Goal: Task Accomplishment & Management: Manage account settings

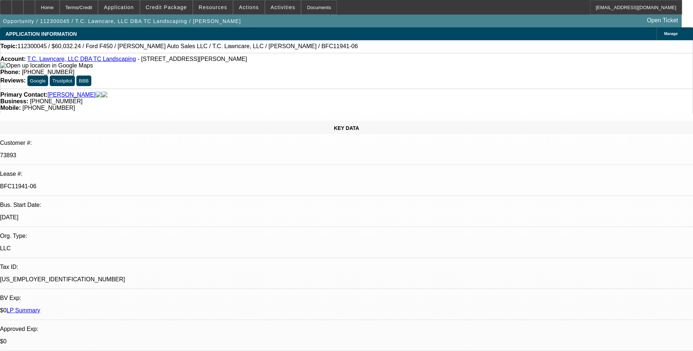
select select "0"
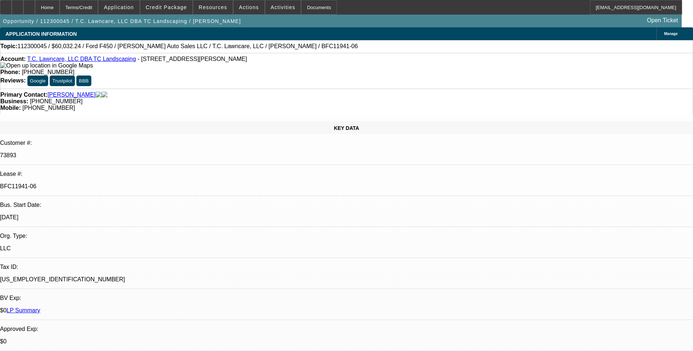
select select "0"
select select "1"
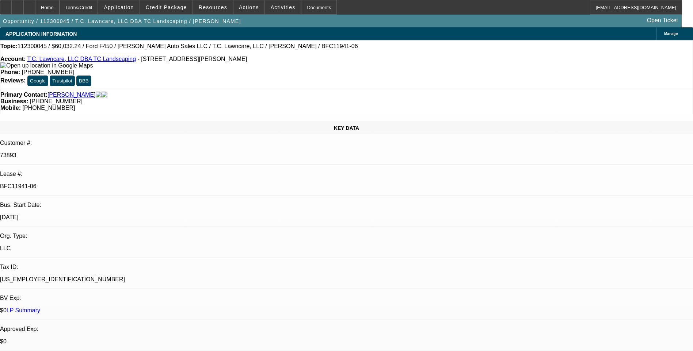
select select "1"
select select "6"
select select "1"
select select "6"
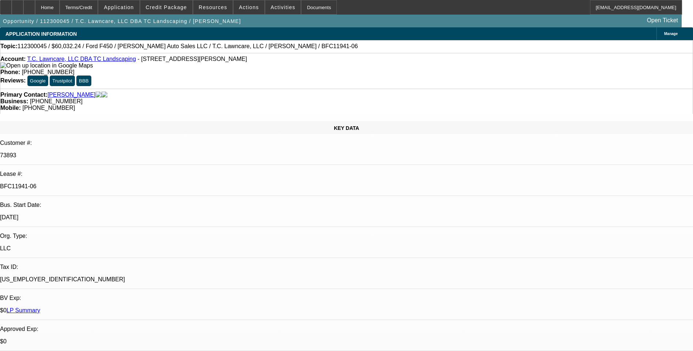
select select "1"
select select "6"
drag, startPoint x: 85, startPoint y: 123, endPoint x: 116, endPoint y: 123, distance: 30.7
click at [116, 183] on div "BFC11941-06" at bounding box center [346, 186] width 693 height 7
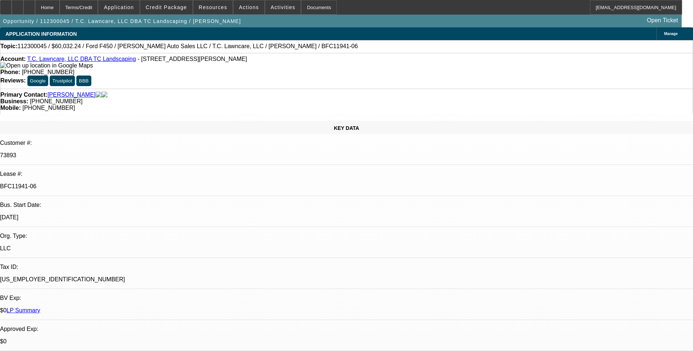
drag, startPoint x: 116, startPoint y: 123, endPoint x: 107, endPoint y: 123, distance: 8.8
copy p "BFC11941-06"
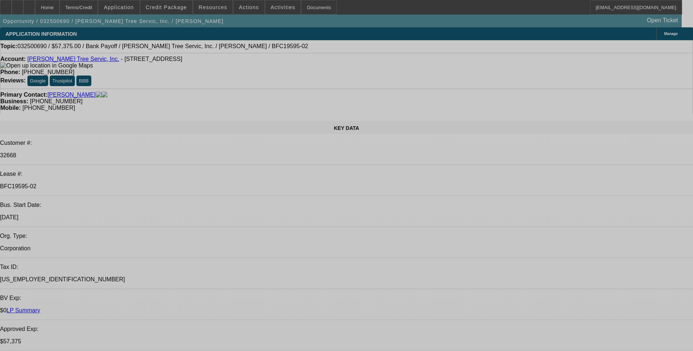
select select "0.1"
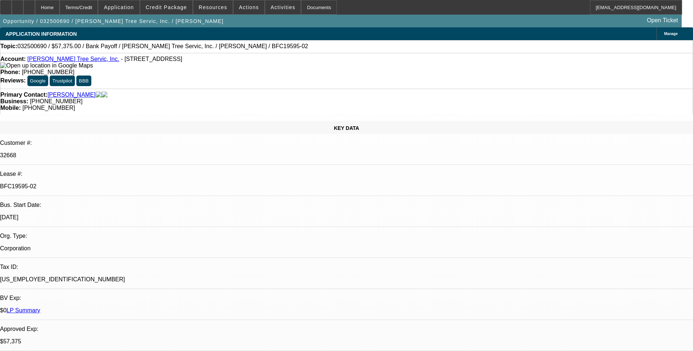
select select "0"
select select "0.1"
select select "0"
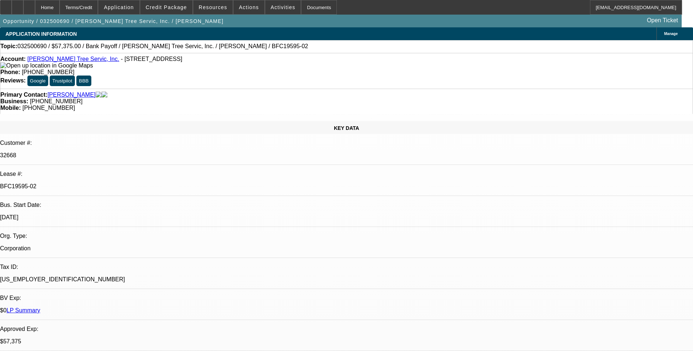
select select "0.1"
select select "0"
select select "0.1"
select select "0"
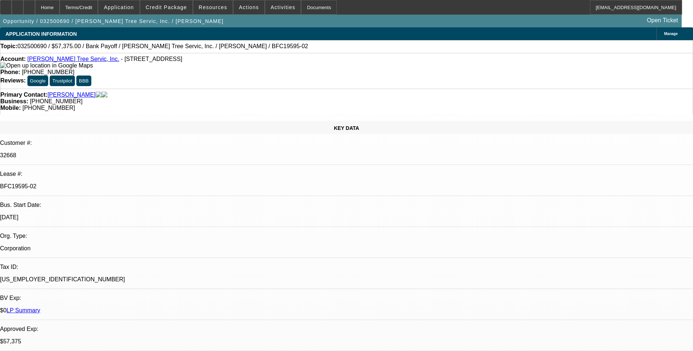
select select "0"
select select "1"
select select "3"
select select "6"
select select "1"
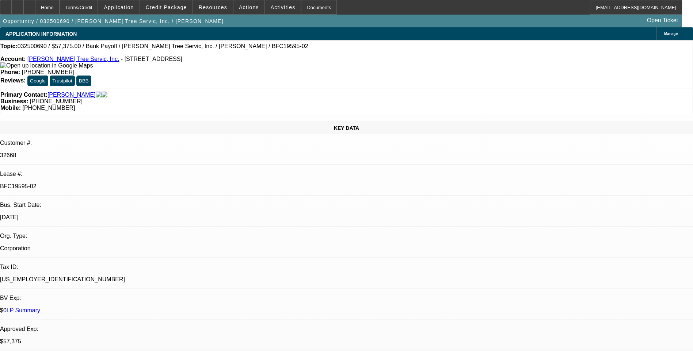
select select "3"
select select "6"
select select "1"
select select "3"
select select "6"
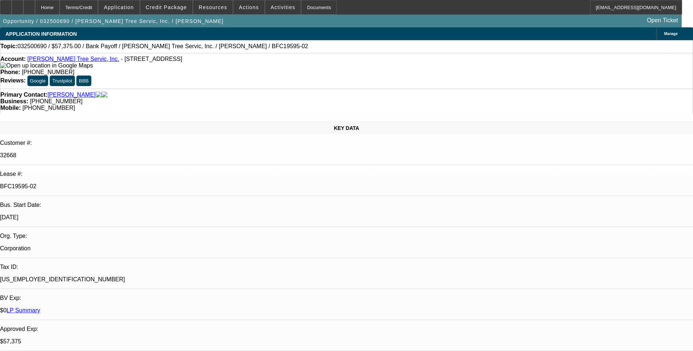
select select "1"
select select "3"
select select "6"
click at [95, 9] on div "Terms/Credit" at bounding box center [79, 7] width 39 height 15
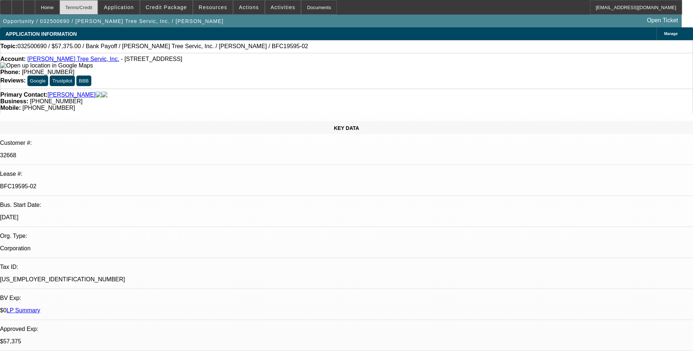
scroll to position [1182, 0]
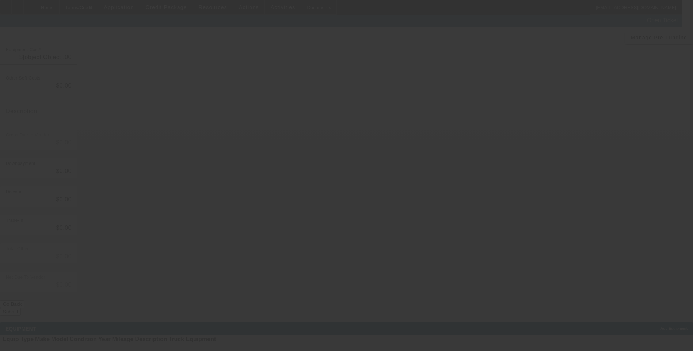
type input "$4,206.92"
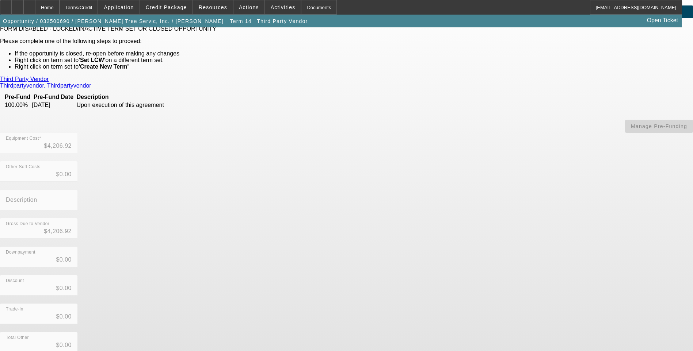
scroll to position [39, 0]
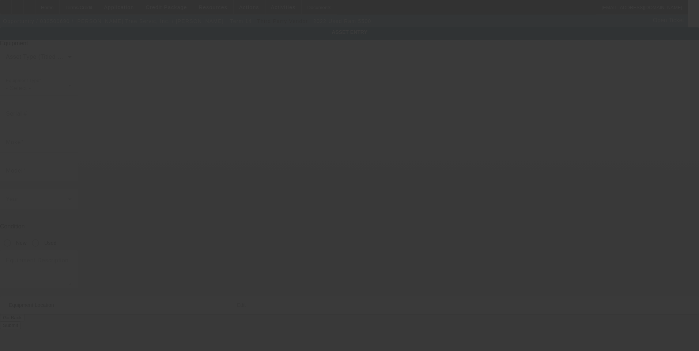
type input "3C7WRNAL9NG383464"
type input "Ram"
type input "5500"
radio input "true"
type textarea "includes all accessories, attachments and options"
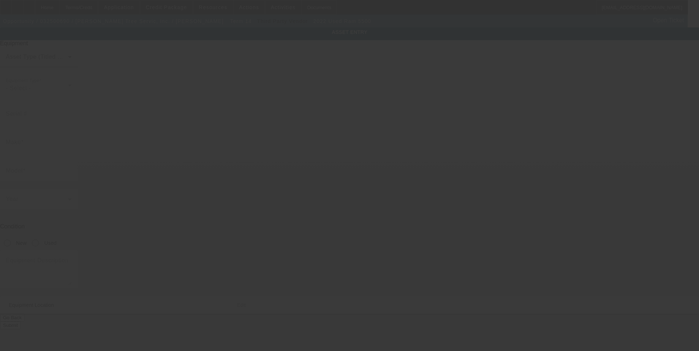
type input "5 Lyme St"
type input "Oak Bluffs"
type input "02557"
type input "Dukes"
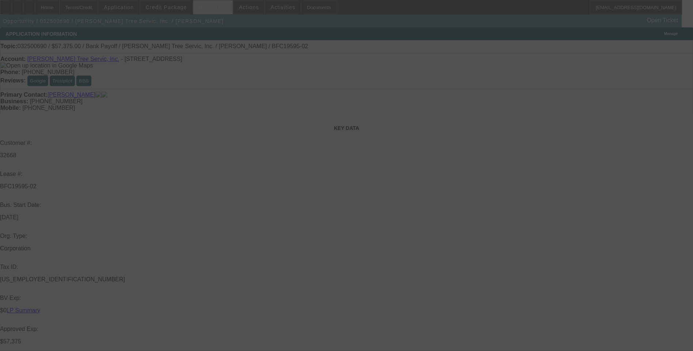
select select "0.1"
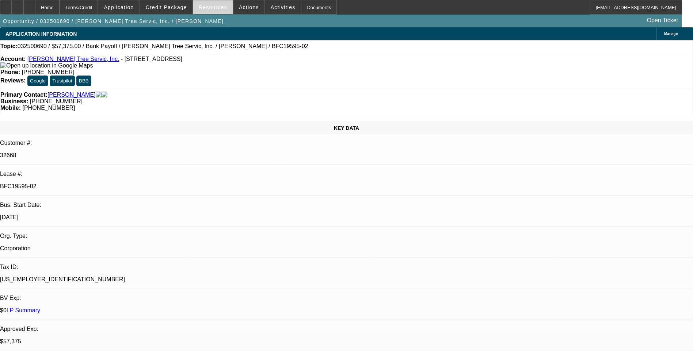
select select "0"
select select "0.1"
select select "0"
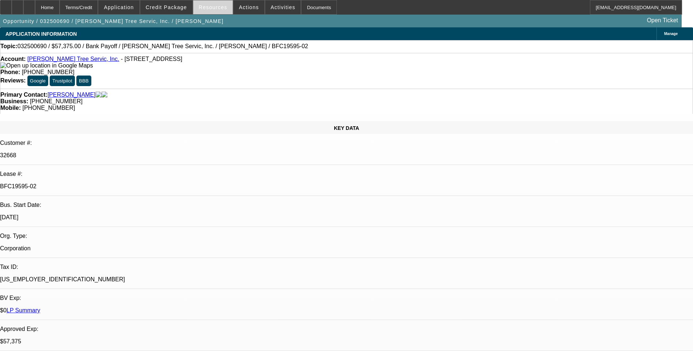
select select "0.1"
select select "0"
select select "0.1"
select select "0"
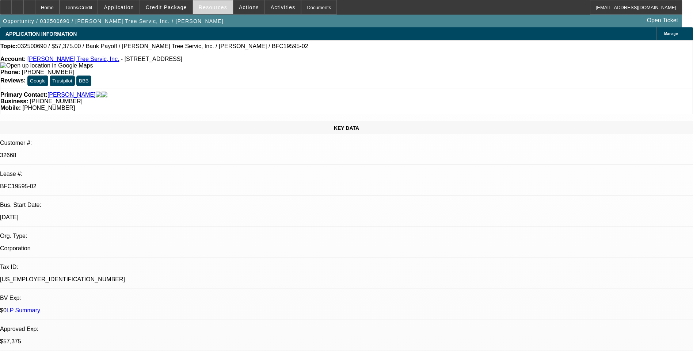
select select "0"
select select "1"
select select "3"
select select "6"
select select "1"
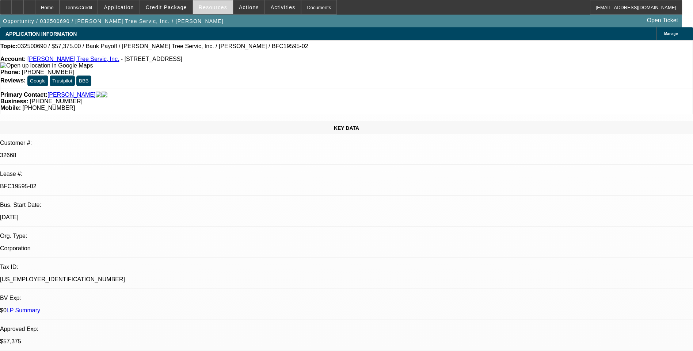
select select "3"
select select "6"
select select "1"
select select "3"
select select "6"
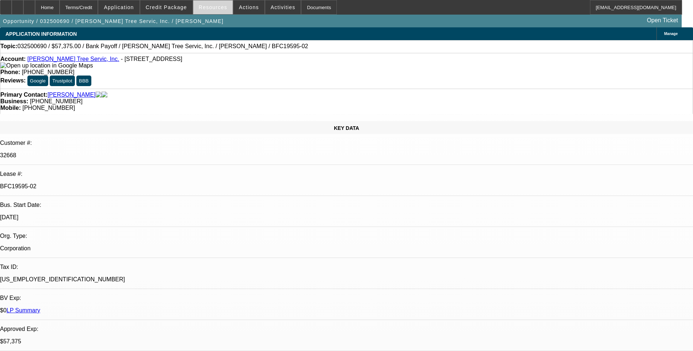
select select "1"
select select "3"
select select "6"
click at [165, 6] on span "Credit Package" at bounding box center [166, 7] width 41 height 6
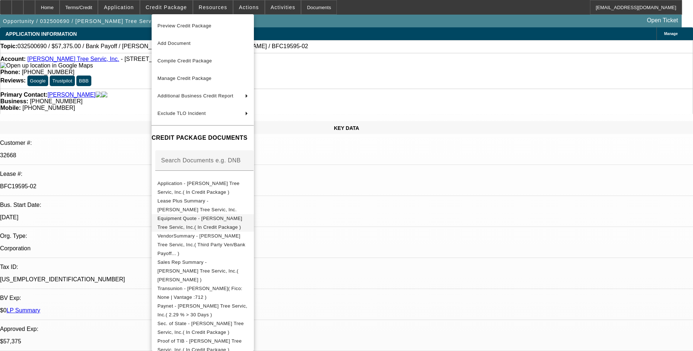
click at [211, 219] on span "Equipment Quote - Tabor Tree Servic, Inc.( In Credit Package )" at bounding box center [199, 223] width 85 height 14
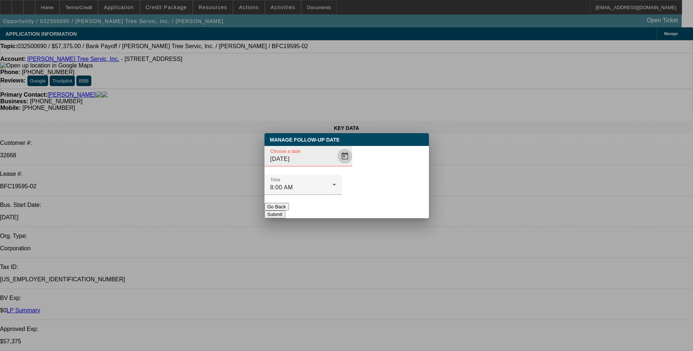
click at [336, 165] on span "Open calendar" at bounding box center [345, 157] width 18 height 18
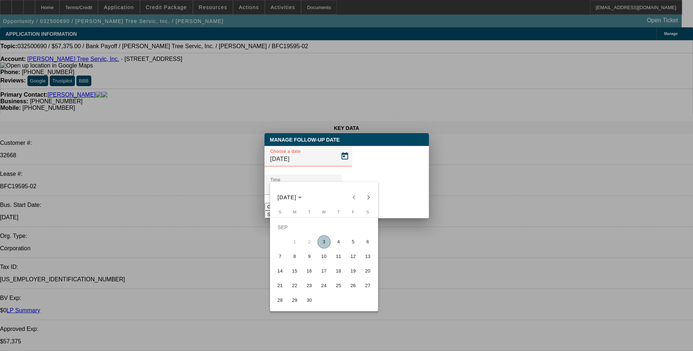
click at [355, 245] on span "5" at bounding box center [353, 242] width 13 height 13
type input "9/5/2025"
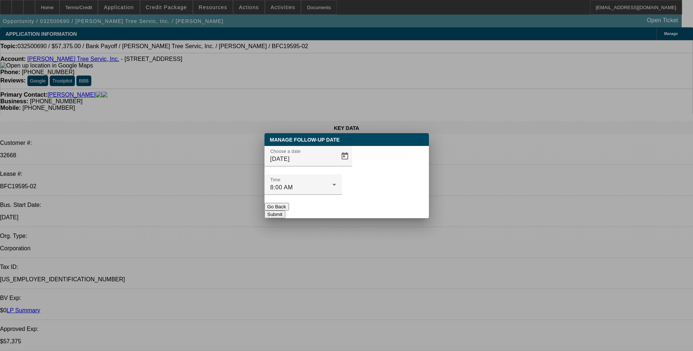
click at [285, 211] on button "Submit" at bounding box center [275, 215] width 21 height 8
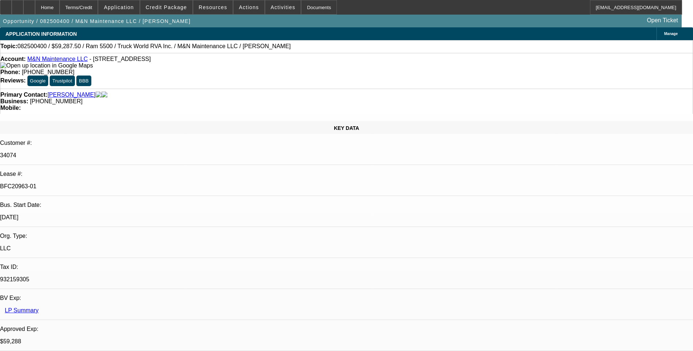
select select "0.1"
select select "0"
select select "0.1"
select select "0"
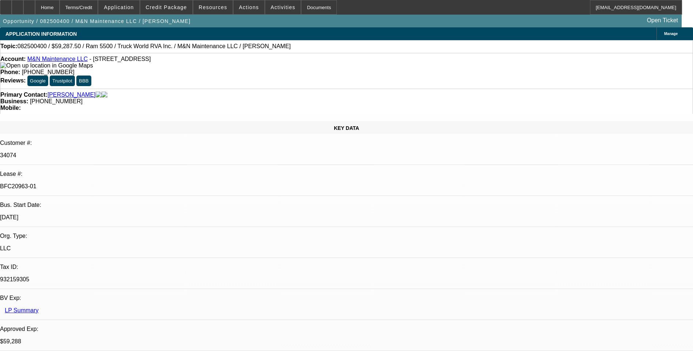
select select "0"
select select "0.1"
select select "0"
select select "1"
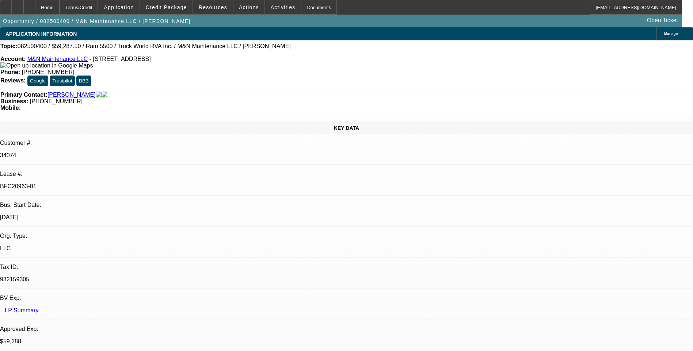
select select "1"
select select "6"
select select "1"
select select "6"
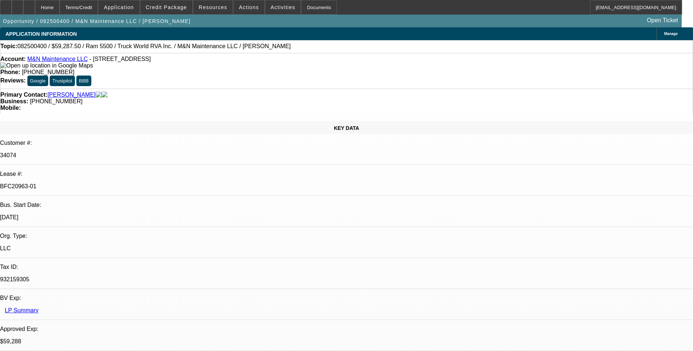
select select "1"
select select "6"
select select "0"
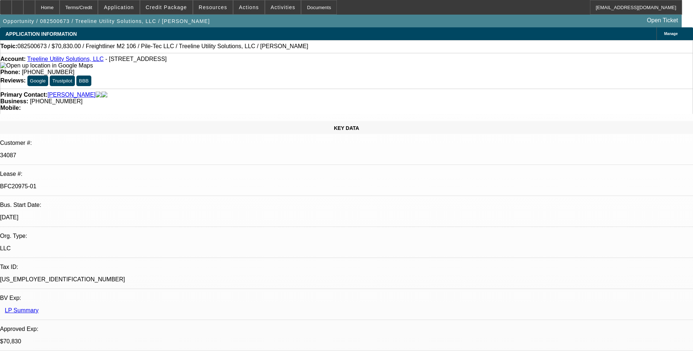
select select "2"
select select "0"
select select "2"
select select "0"
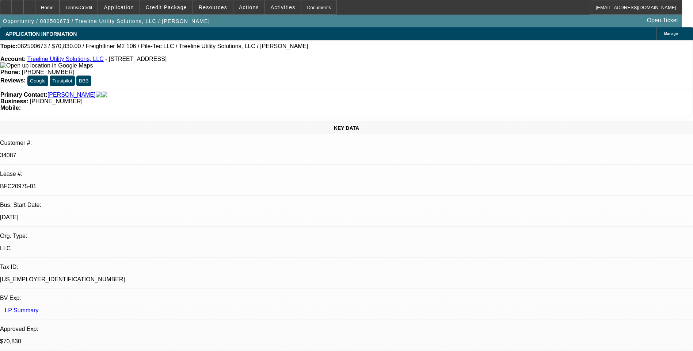
select select "0"
select select "2"
select select "0"
select select "2"
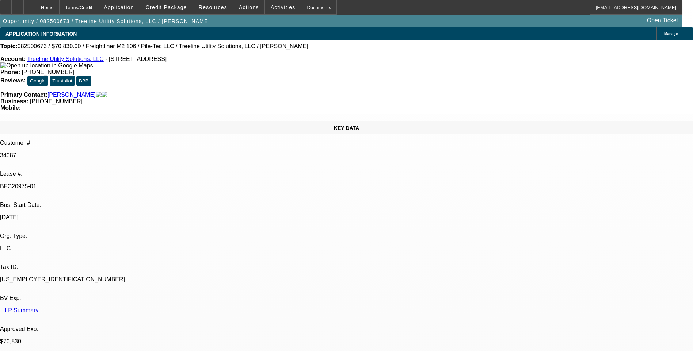
select select "0"
select select "1"
select select "2"
select select "6"
select select "1"
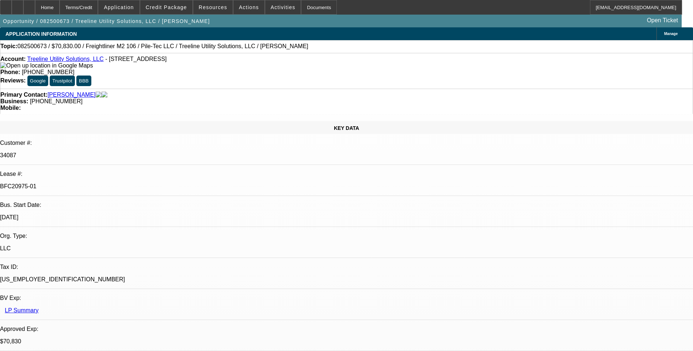
select select "2"
select select "6"
select select "1"
select select "2"
select select "6"
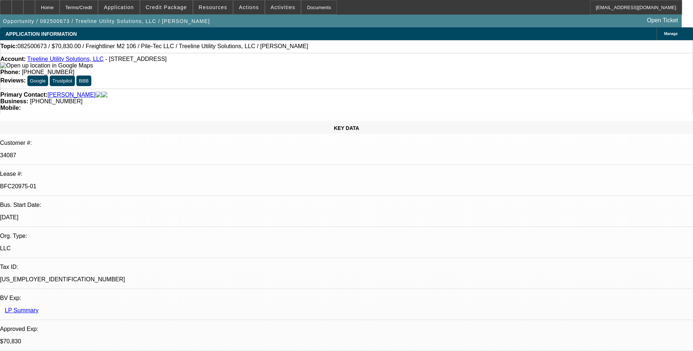
select select "1"
select select "2"
select select "6"
click at [98, 4] on div "Terms/Credit" at bounding box center [79, 7] width 39 height 15
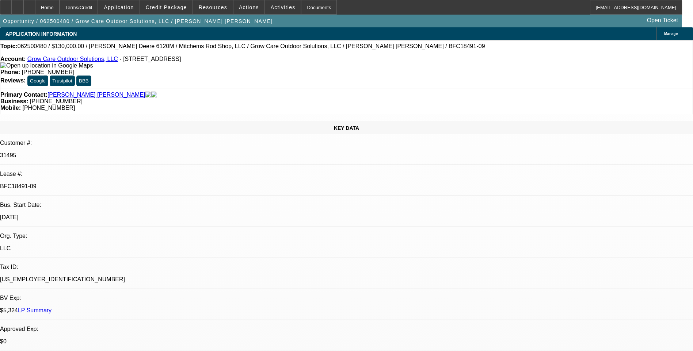
select select "0"
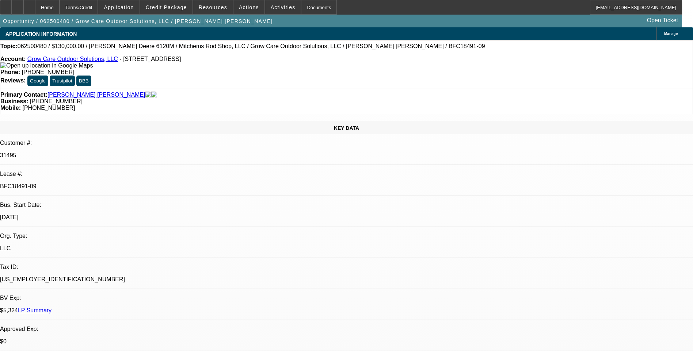
select select "0"
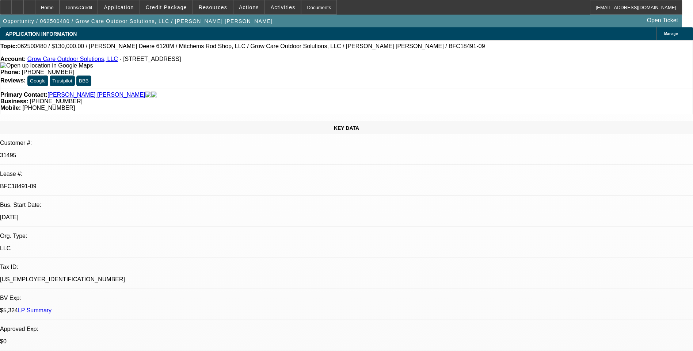
select select "2"
select select "0.1"
select select "1"
select select "6"
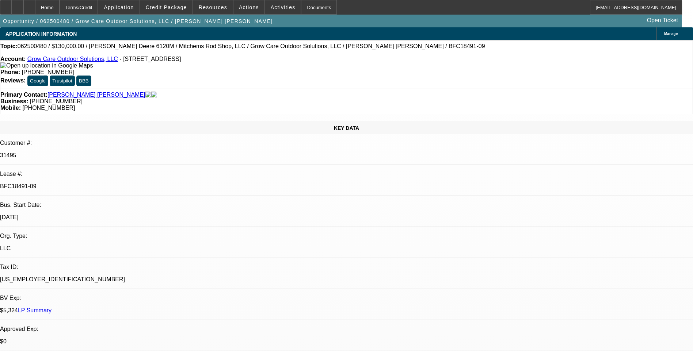
select select "1"
select select "6"
select select "1"
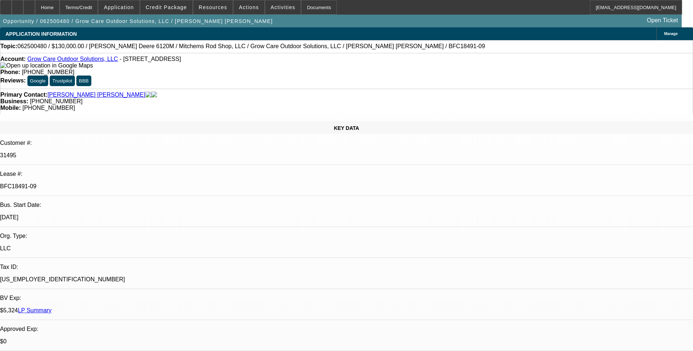
select select "6"
select select "1"
select select "2"
select select "4"
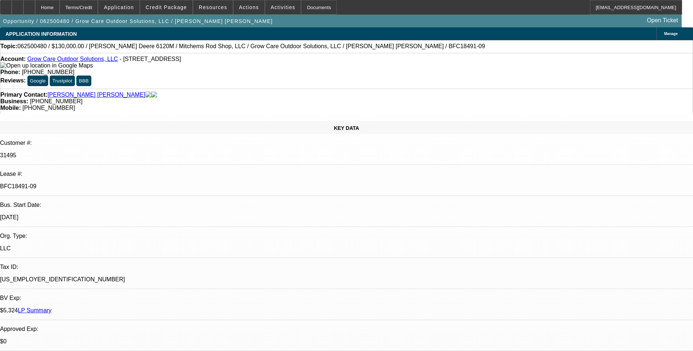
drag, startPoint x: 85, startPoint y: 130, endPoint x: 115, endPoint y: 129, distance: 29.2
click at [115, 183] on div "BFC18491-09" at bounding box center [346, 186] width 693 height 7
drag, startPoint x: 115, startPoint y: 129, endPoint x: 104, endPoint y: 129, distance: 10.2
copy p "BFC18491-09"
click at [77, 140] on div "Customer #:" at bounding box center [346, 143] width 693 height 7
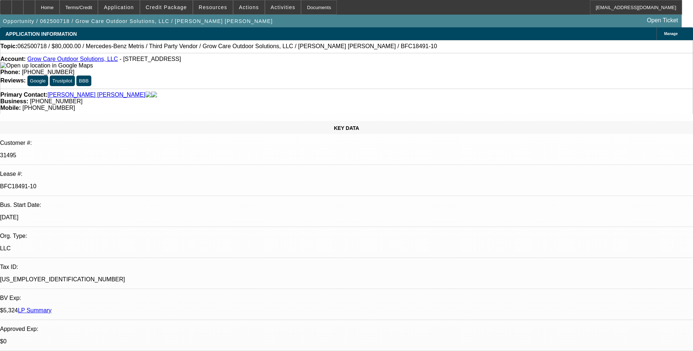
select select "0"
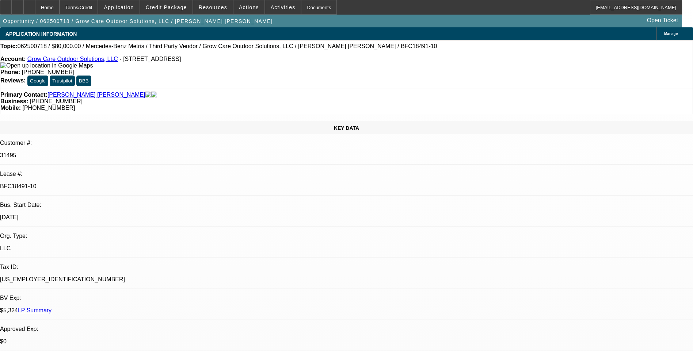
select select "0"
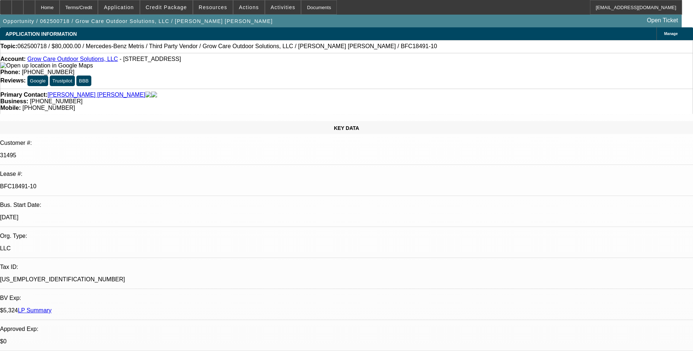
select select "0"
select select "1"
select select "6"
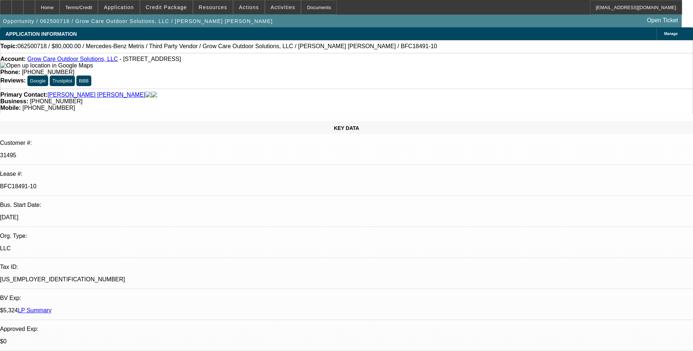
select select "1"
select select "6"
select select "1"
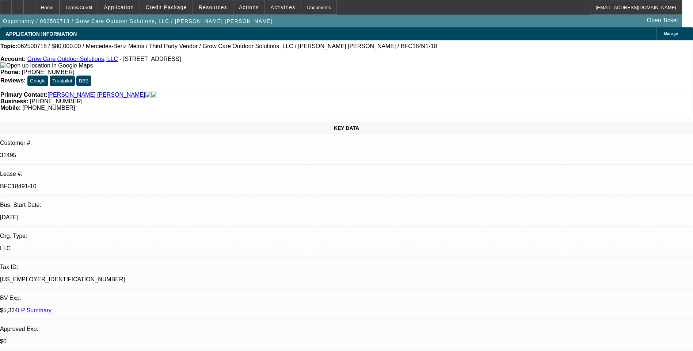
select select "6"
select select "1"
select select "6"
click at [92, 6] on div "Terms/Credit" at bounding box center [79, 7] width 39 height 15
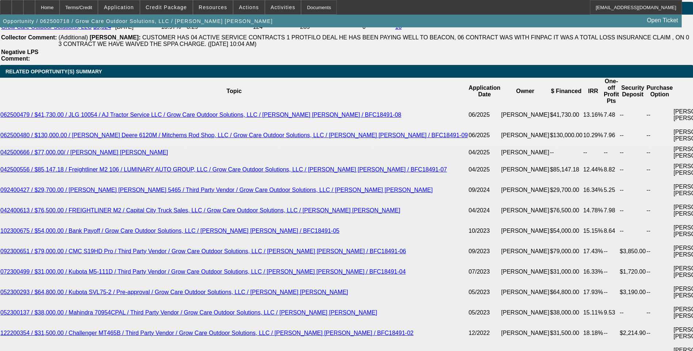
scroll to position [1360, 0]
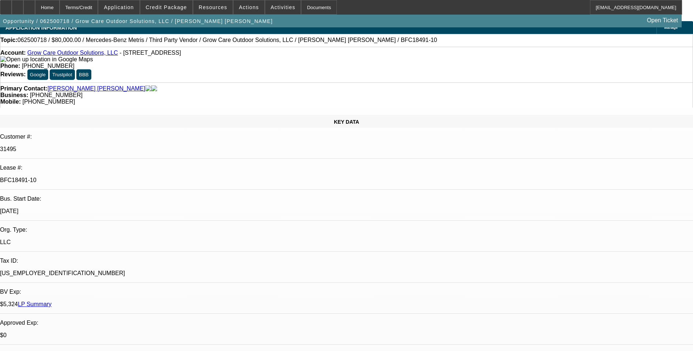
scroll to position [0, 0]
